Goal: Task Accomplishment & Management: Manage account settings

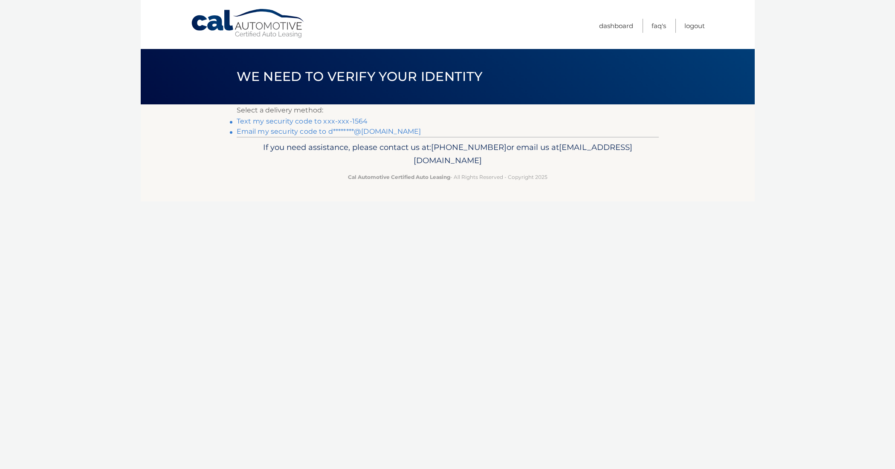
click at [286, 122] on link "Text my security code to xxx-xxx-1564" at bounding box center [302, 121] width 131 height 8
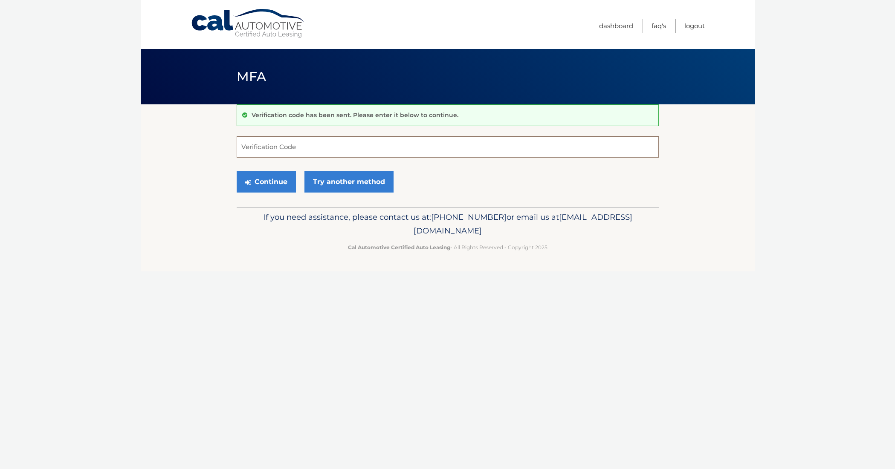
click at [295, 145] on input "Verification Code" at bounding box center [448, 146] width 422 height 21
type input "097798"
click at [267, 183] on button "Continue" at bounding box center [266, 181] width 59 height 21
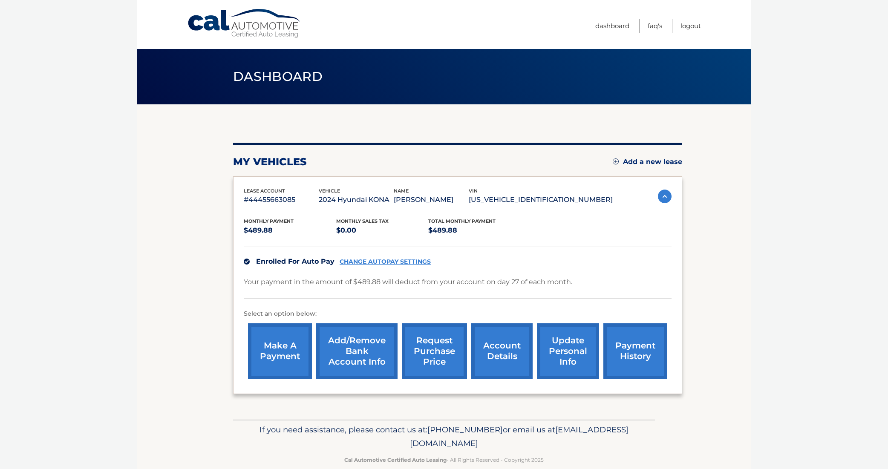
click at [632, 353] on link "payment history" at bounding box center [636, 352] width 64 height 56
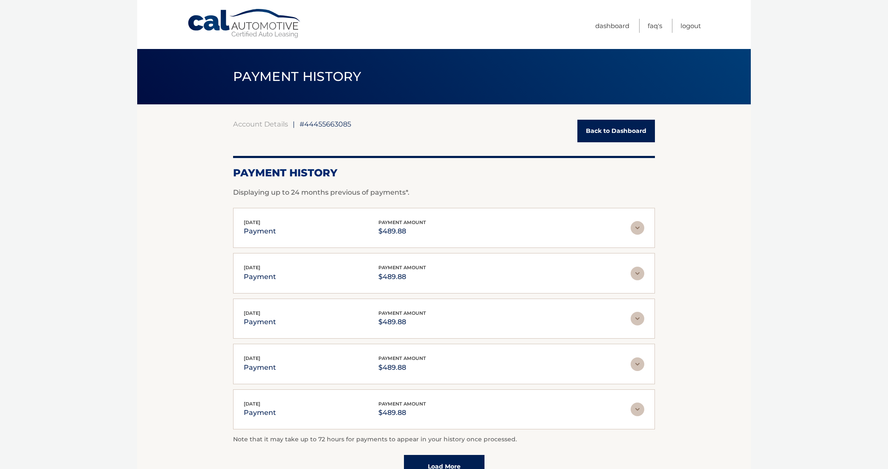
scroll to position [90, 0]
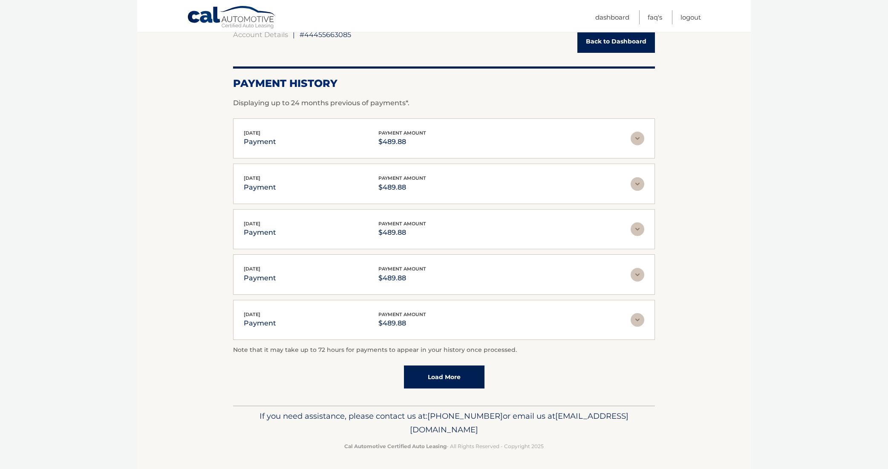
click at [436, 373] on link "Load More" at bounding box center [444, 377] width 81 height 23
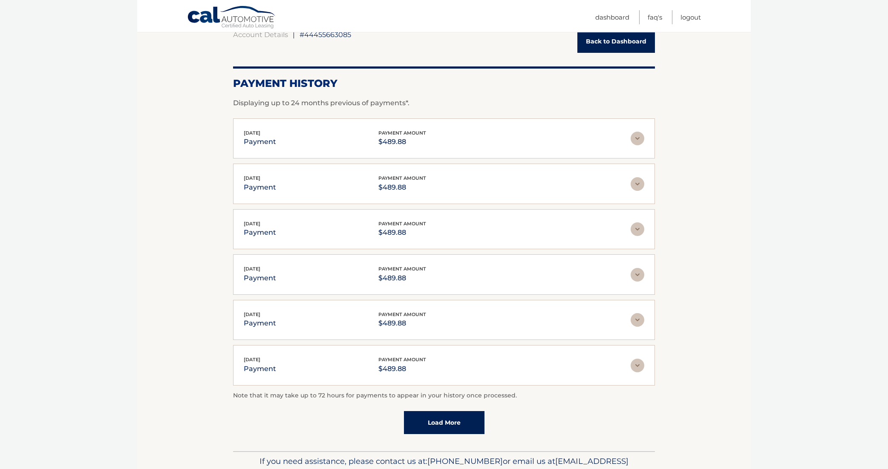
click at [448, 422] on link "Load More" at bounding box center [444, 422] width 81 height 23
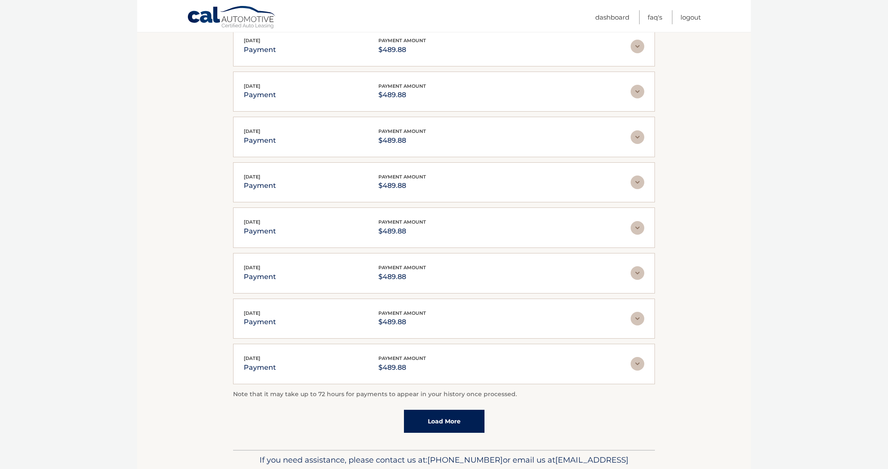
scroll to position [361, 0]
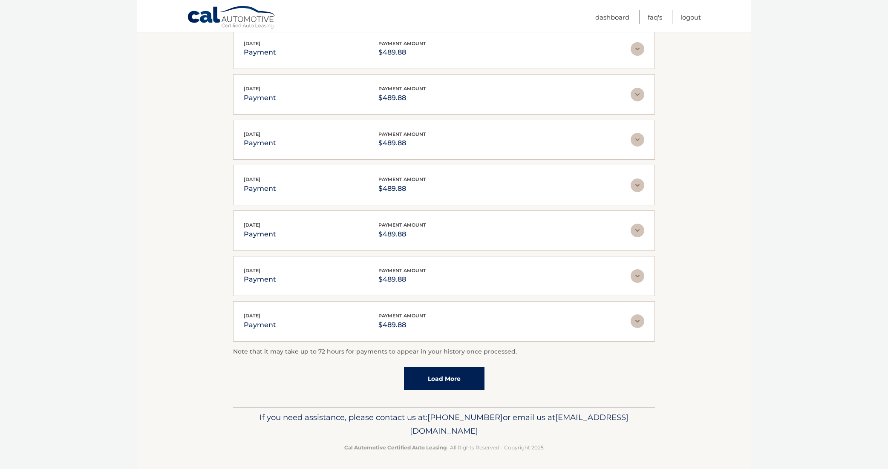
click at [443, 380] on link "Load More" at bounding box center [444, 378] width 81 height 23
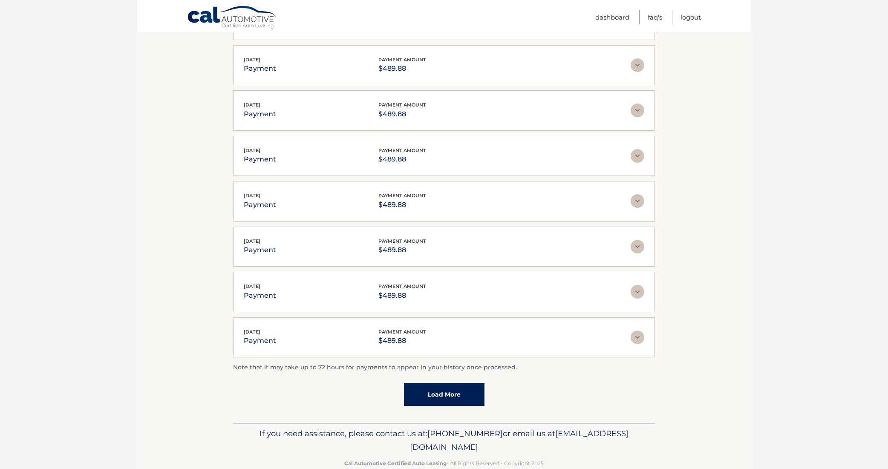
scroll to position [587, 0]
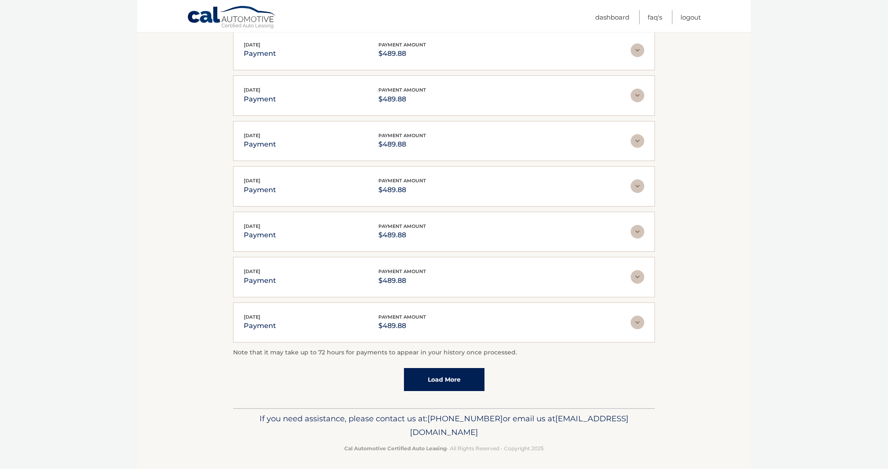
click at [445, 379] on link "Load More" at bounding box center [444, 379] width 81 height 23
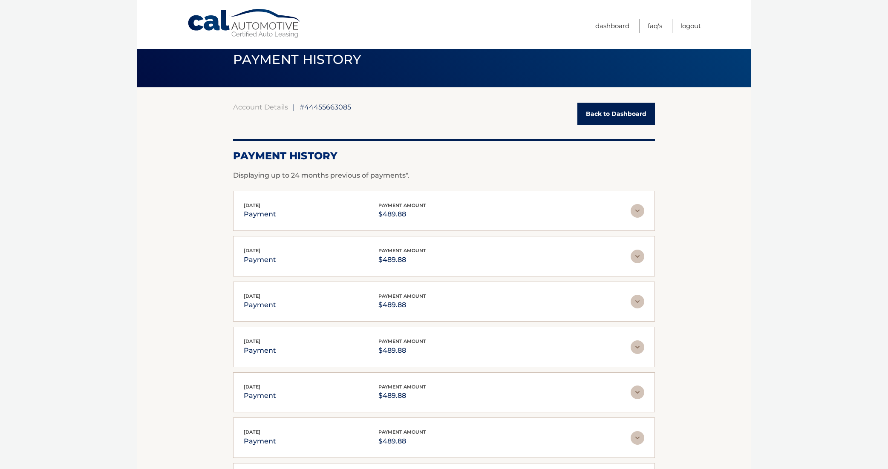
scroll to position [0, 0]
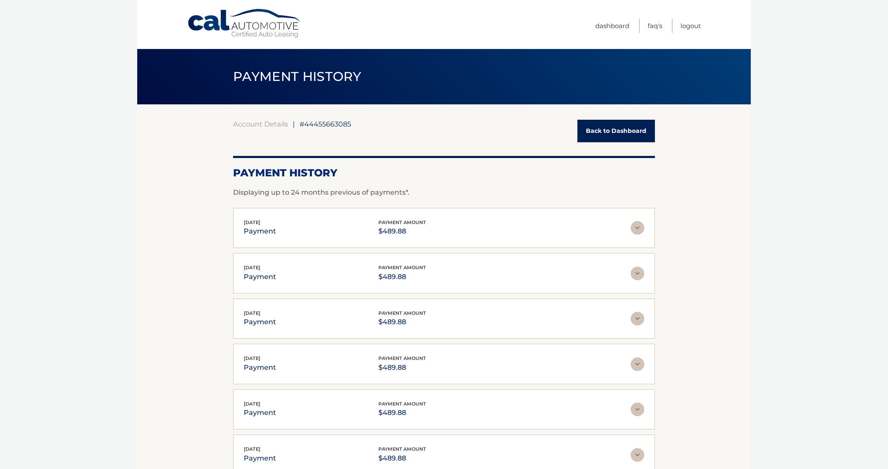
click at [610, 127] on link "Back to Dashboard" at bounding box center [617, 131] width 78 height 23
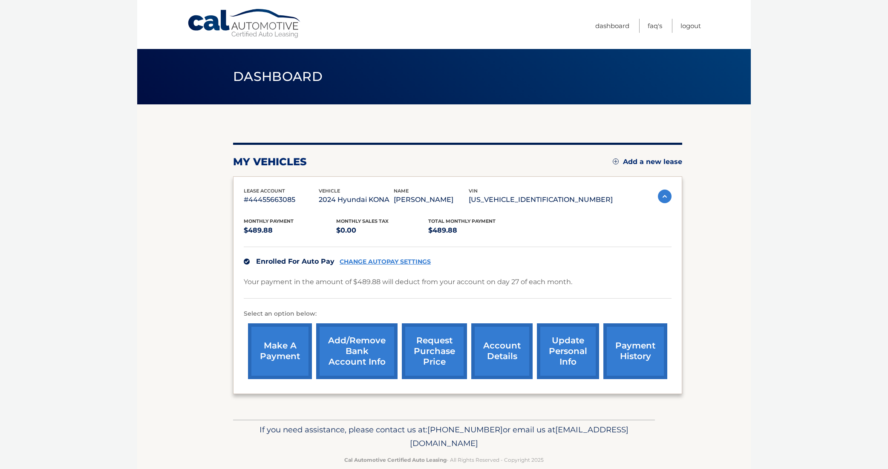
click at [497, 359] on link "account details" at bounding box center [501, 352] width 61 height 56
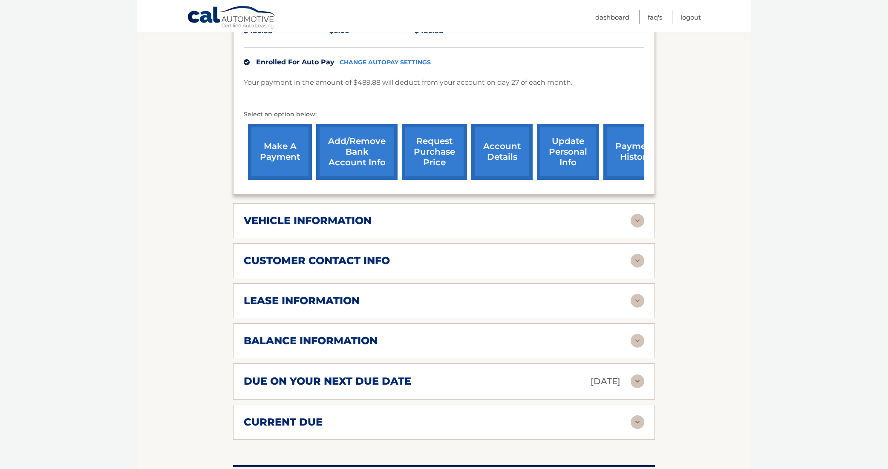
scroll to position [262, 0]
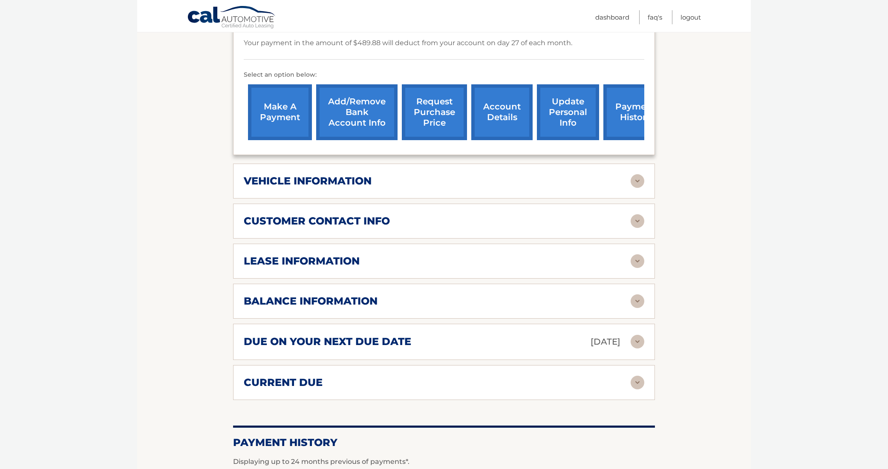
click at [639, 254] on img at bounding box center [638, 261] width 14 height 14
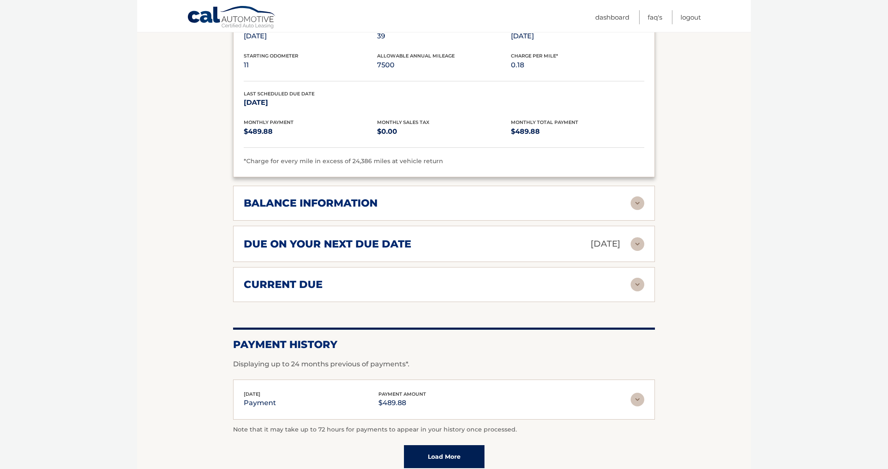
scroll to position [520, 0]
click at [639, 196] on img at bounding box center [638, 203] width 14 height 14
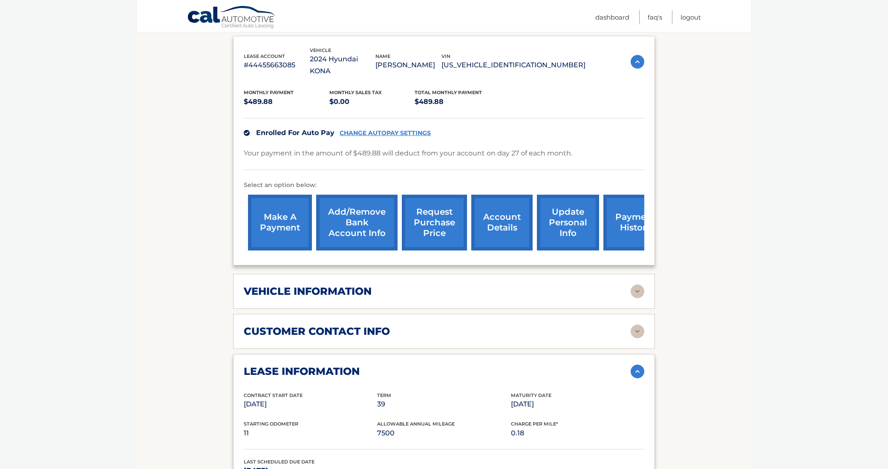
scroll to position [153, 0]
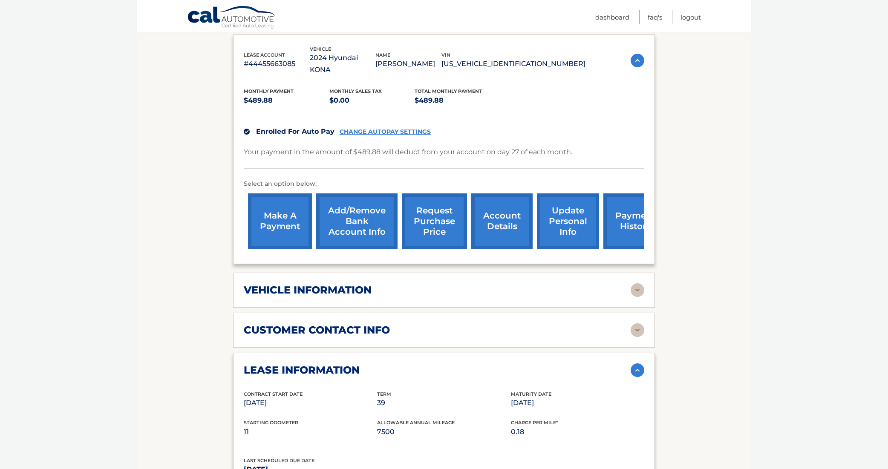
click at [632, 212] on link "payment history" at bounding box center [636, 222] width 64 height 56
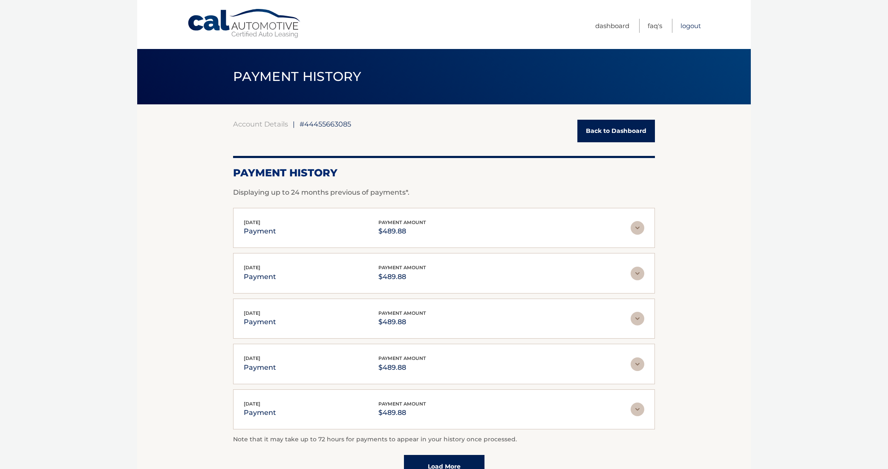
click at [692, 24] on link "Logout" at bounding box center [691, 26] width 20 height 14
